Goal: Task Accomplishment & Management: Manage account settings

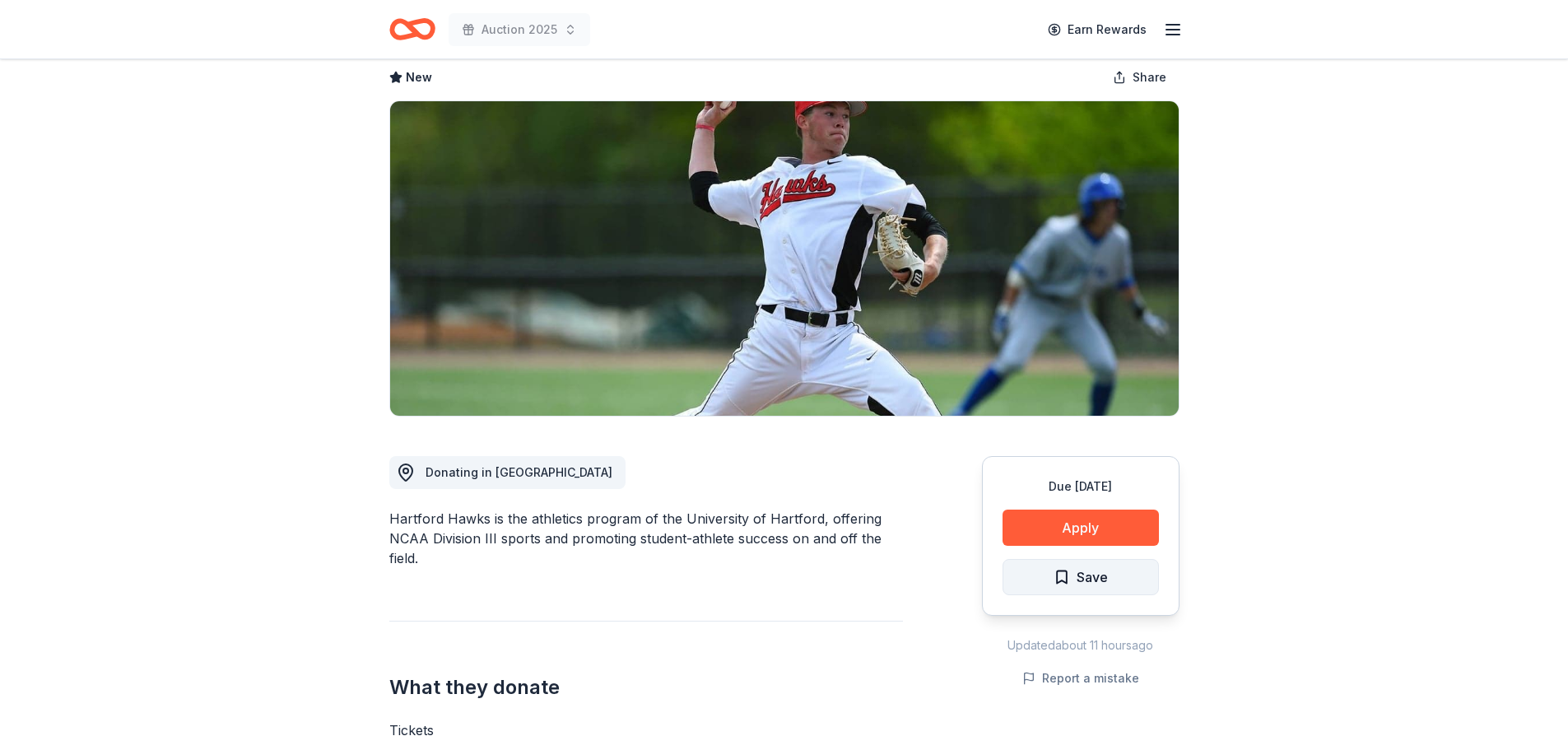
scroll to position [82, 0]
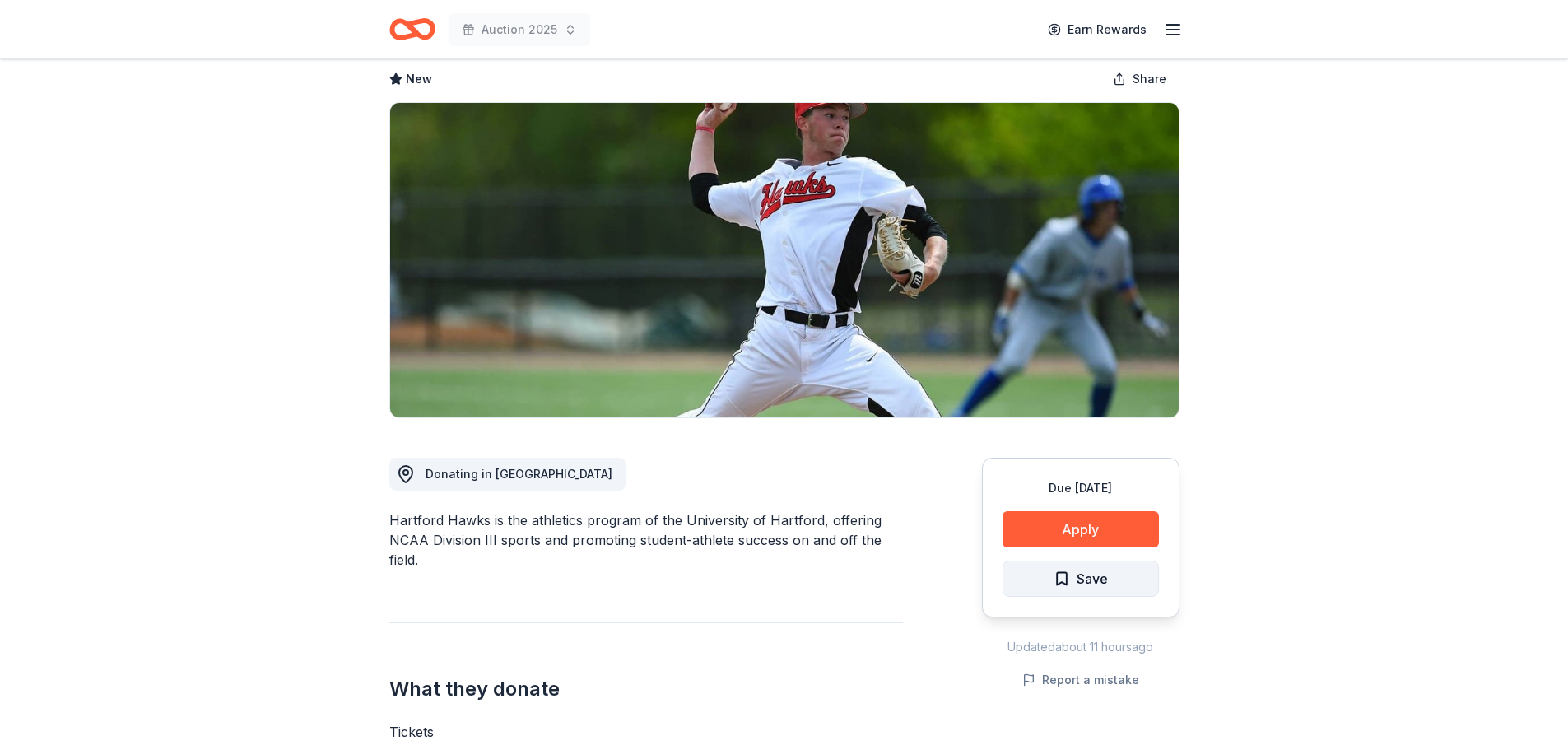
click at [1081, 581] on span "Save" at bounding box center [1091, 579] width 31 height 22
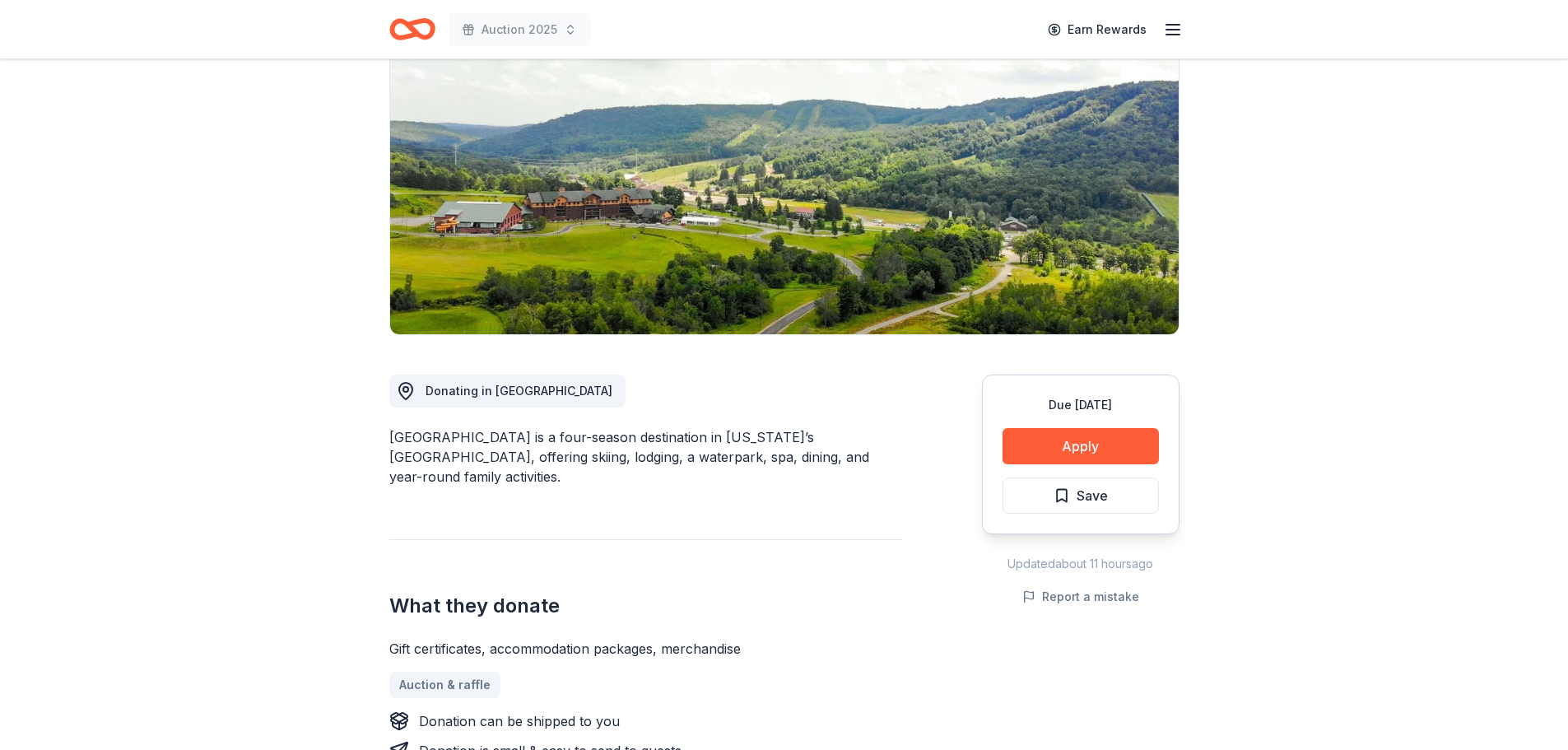
scroll to position [165, 0]
click at [1059, 503] on span "Save" at bounding box center [1081, 497] width 54 height 22
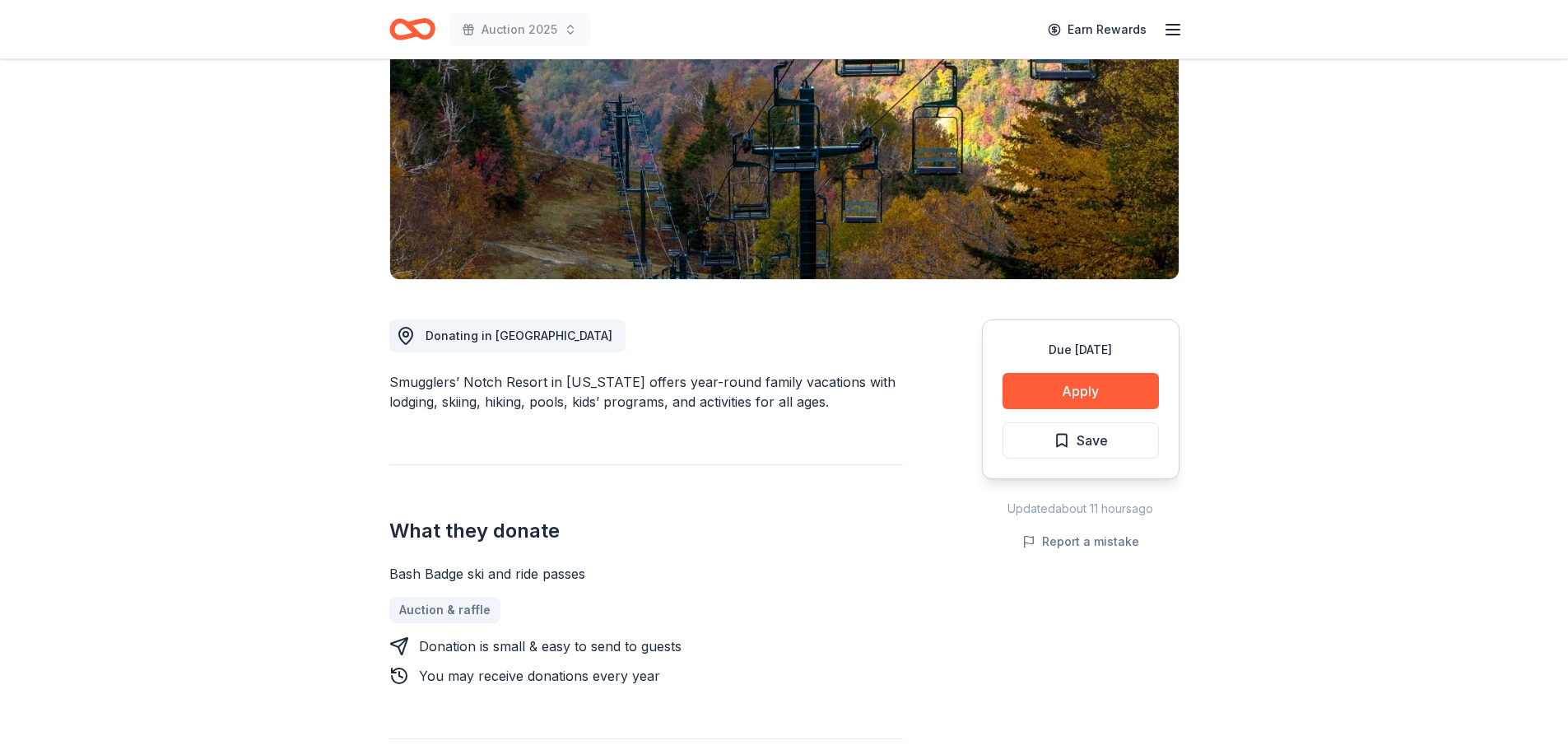
scroll to position [247, 0]
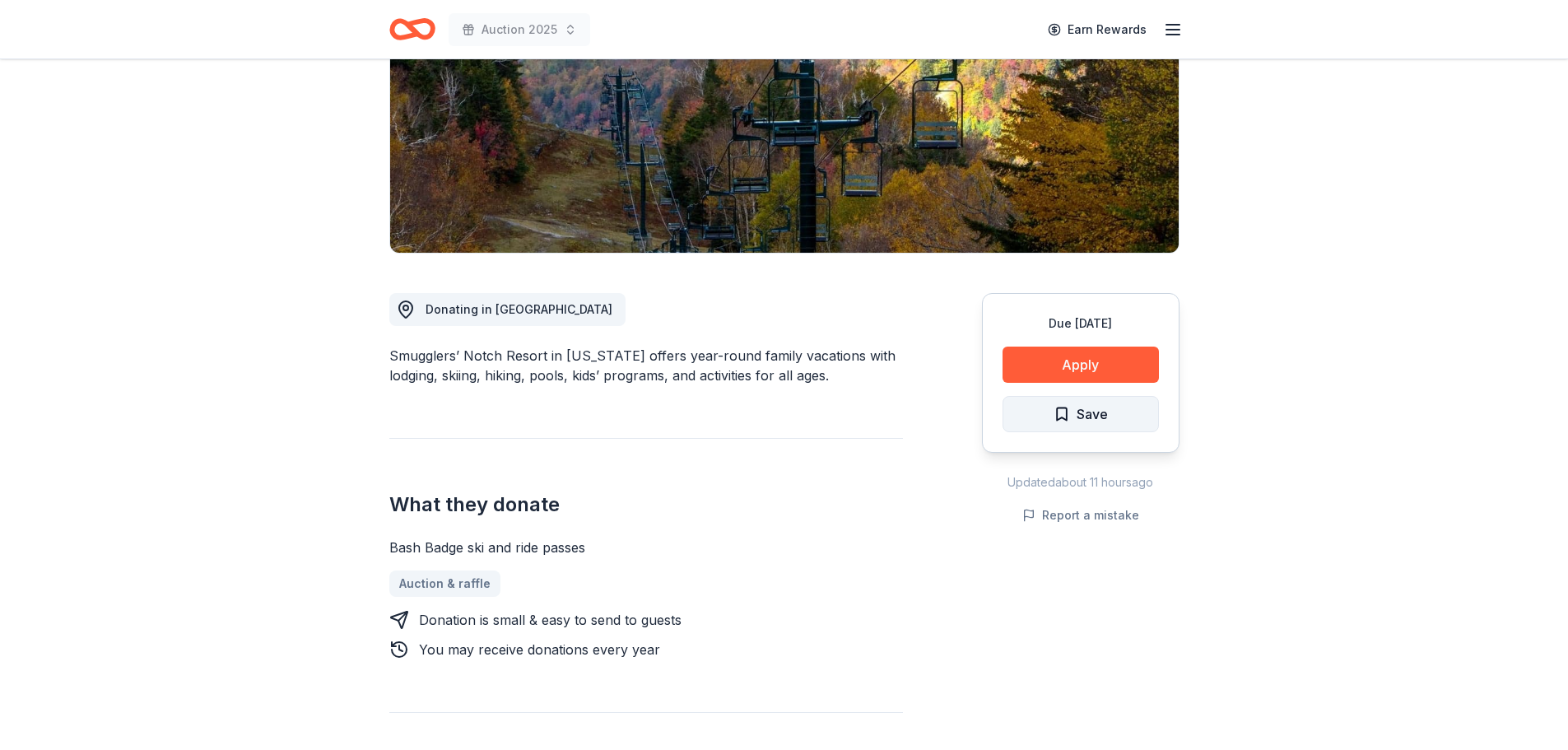
click at [1072, 412] on span "Save" at bounding box center [1081, 414] width 54 height 22
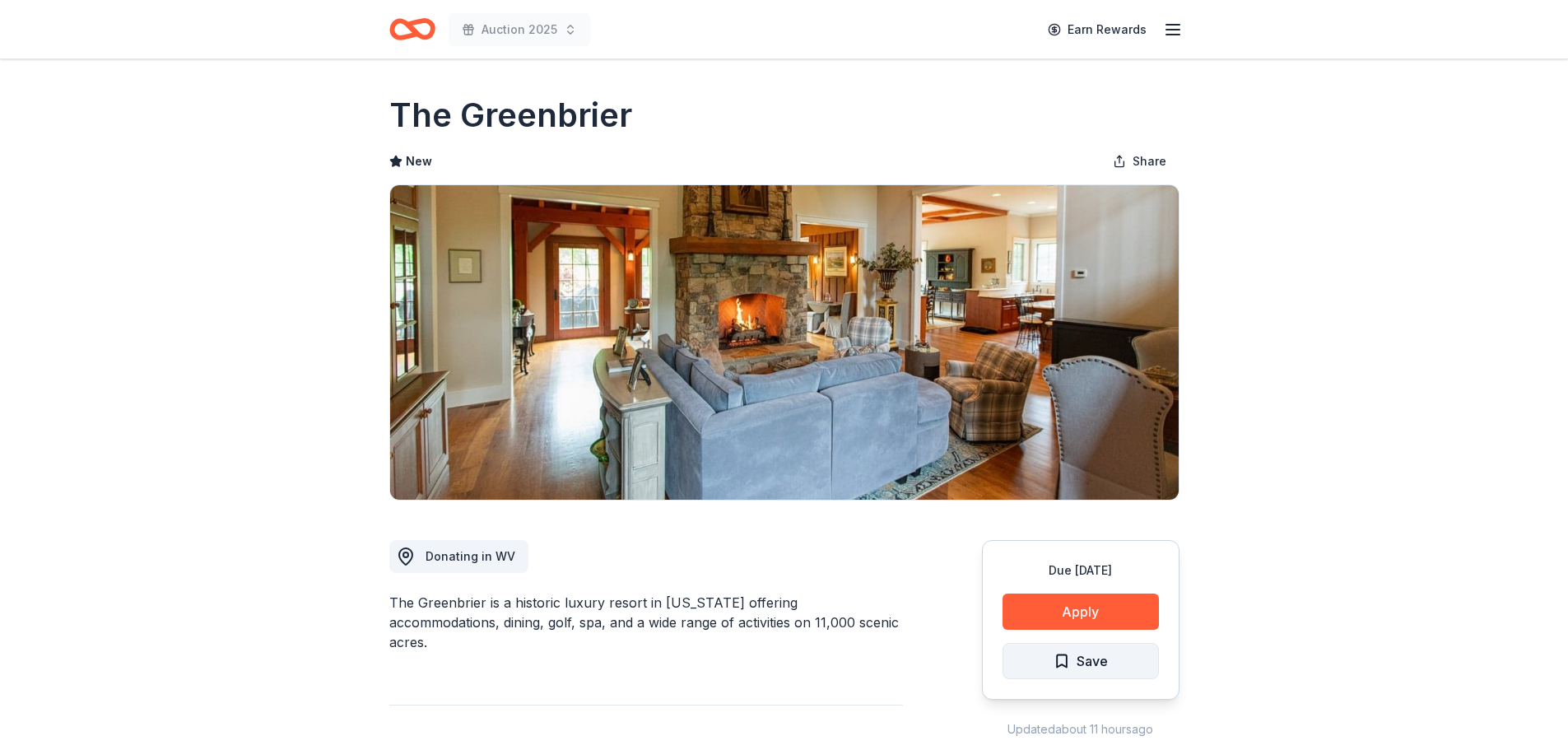
click at [1086, 664] on span "Save" at bounding box center [1091, 661] width 31 height 22
